Goal: Information Seeking & Learning: Learn about a topic

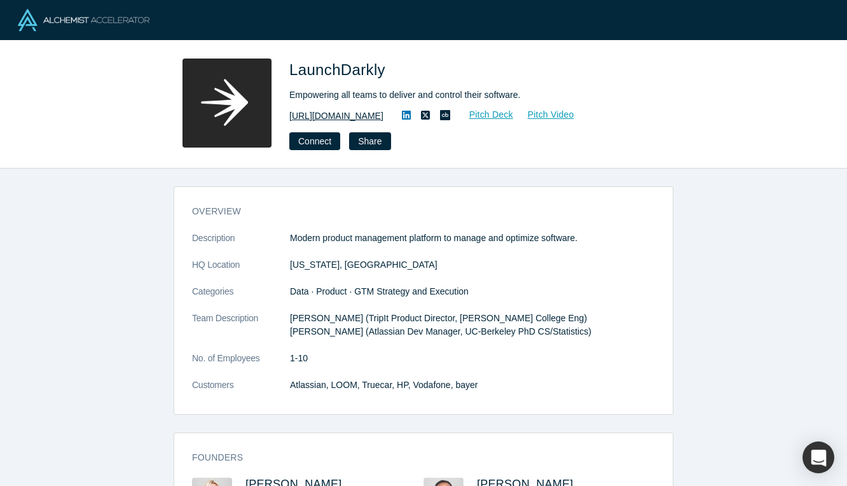
click at [320, 120] on link "[URL][DOMAIN_NAME]" at bounding box center [336, 115] width 94 height 13
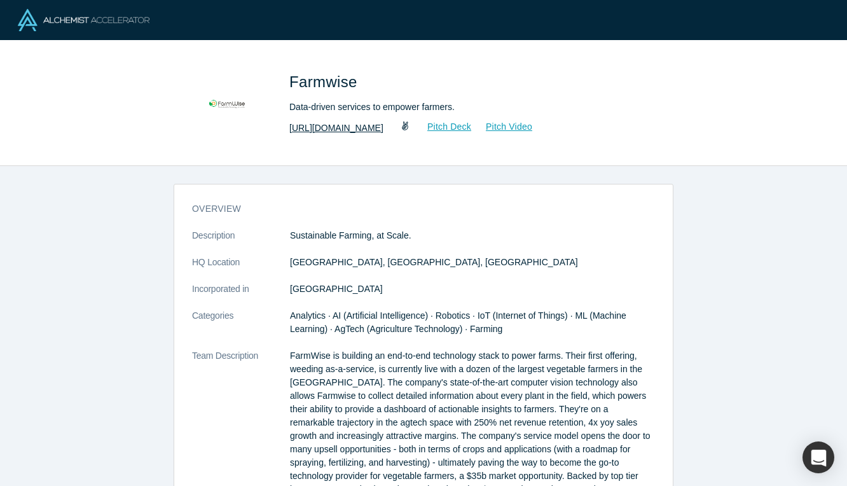
click at [365, 130] on link "[URL][DOMAIN_NAME]" at bounding box center [336, 128] width 94 height 13
